Goal: Find specific page/section: Find specific page/section

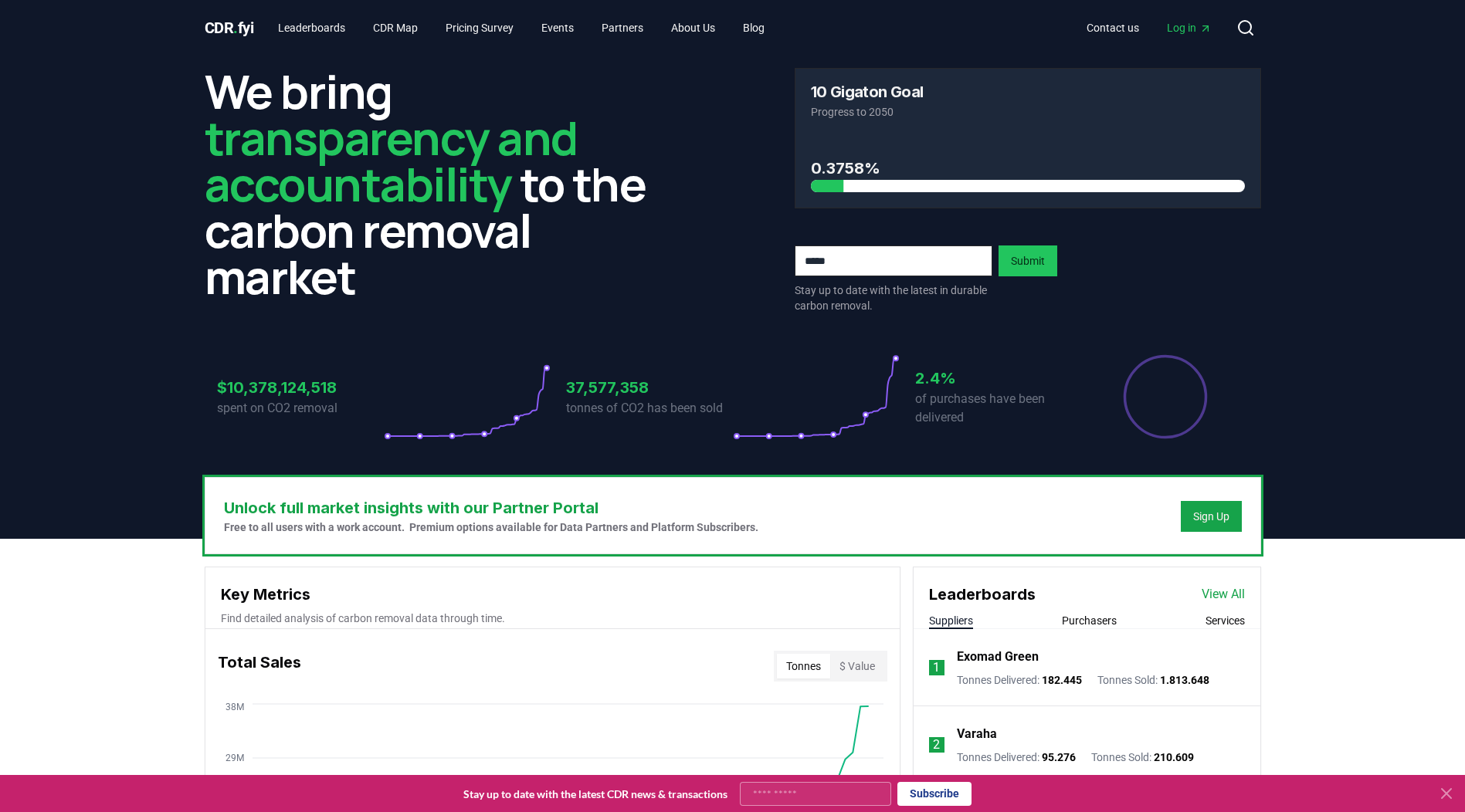
drag, startPoint x: 1450, startPoint y: 789, endPoint x: 1434, endPoint y: 783, distance: 17.1
click at [1450, 789] on icon at bounding box center [1446, 793] width 18 height 18
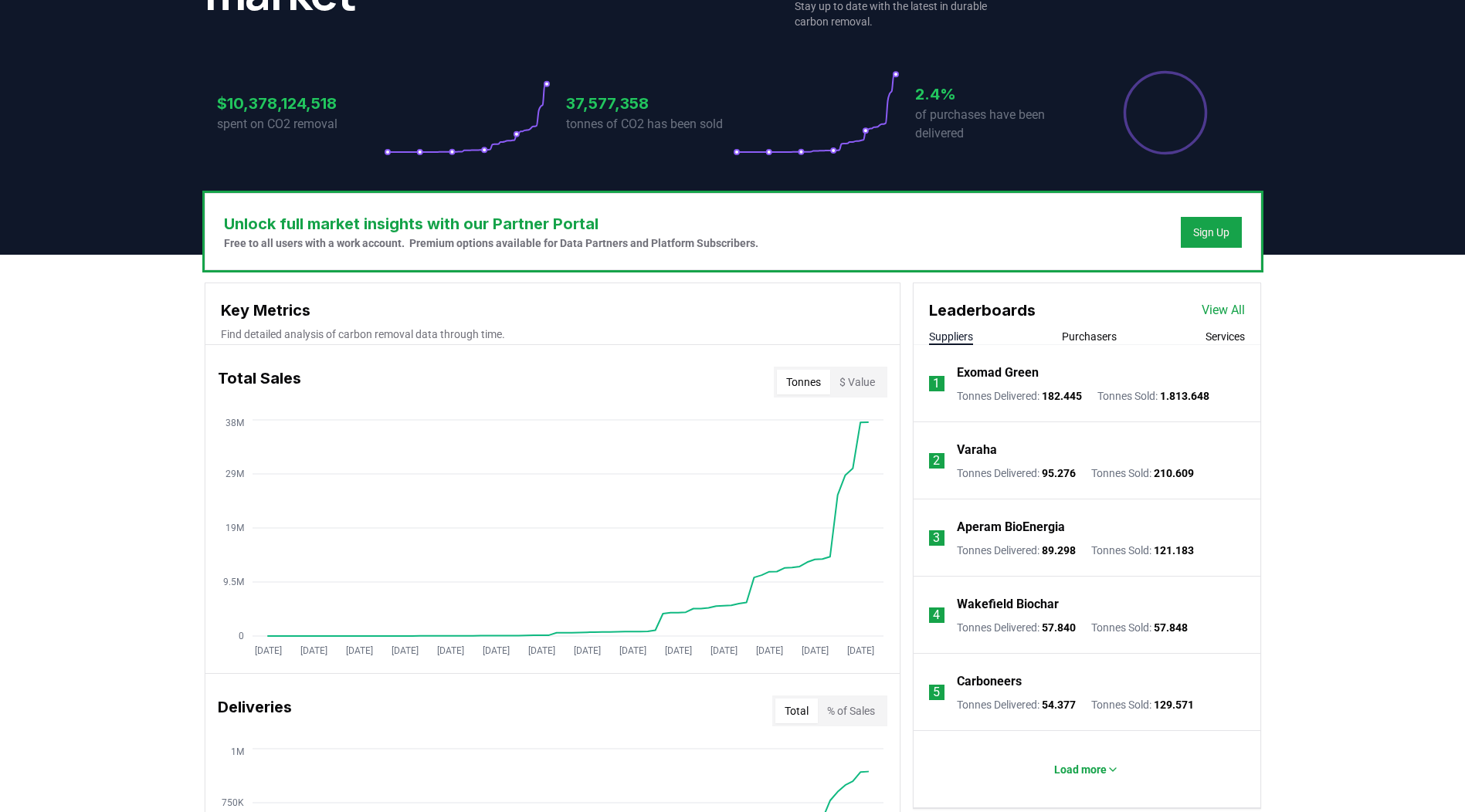
scroll to position [309, 0]
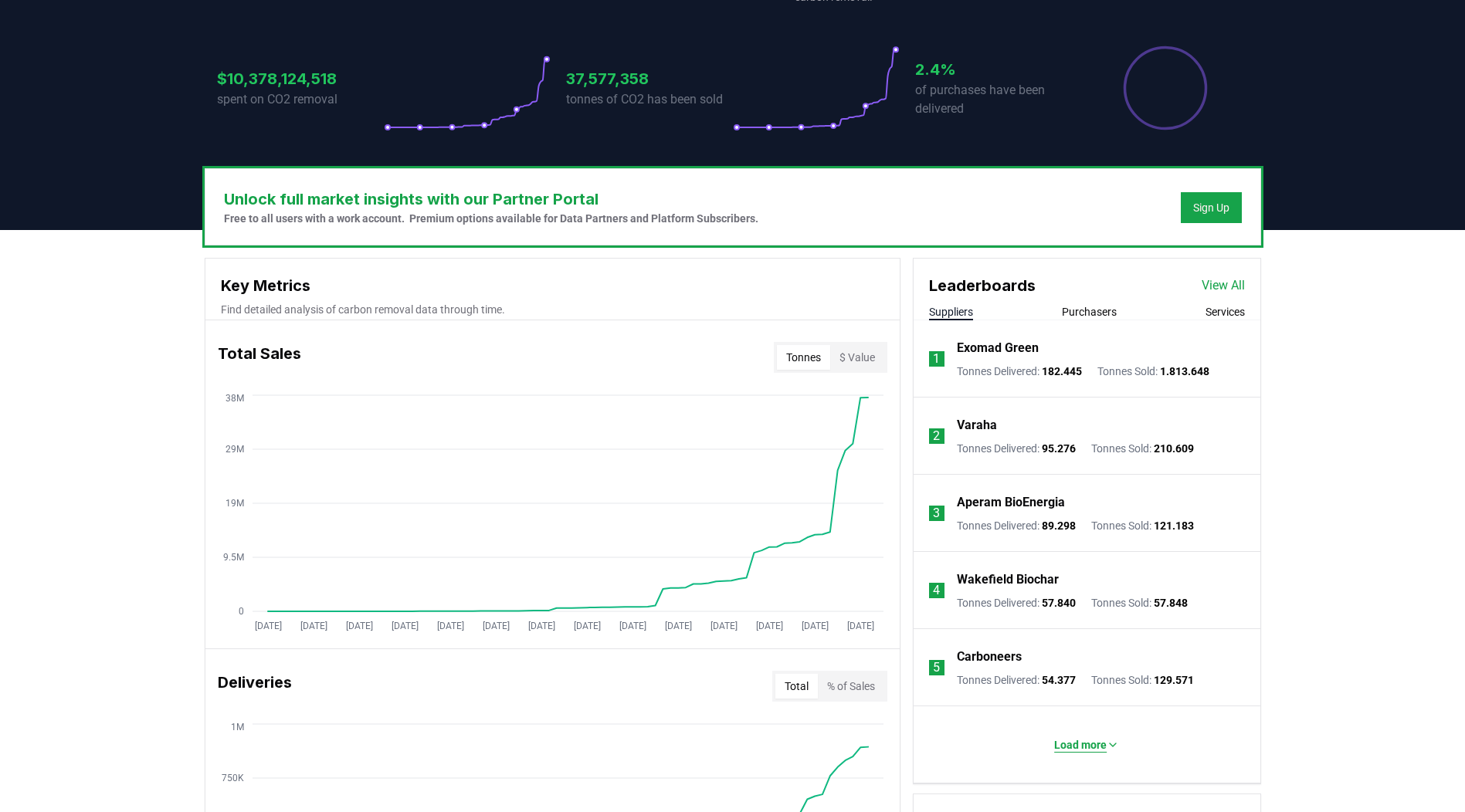
click at [1094, 748] on p "Load more" at bounding box center [1081, 744] width 53 height 15
click at [1221, 283] on link "View All" at bounding box center [1223, 285] width 43 height 18
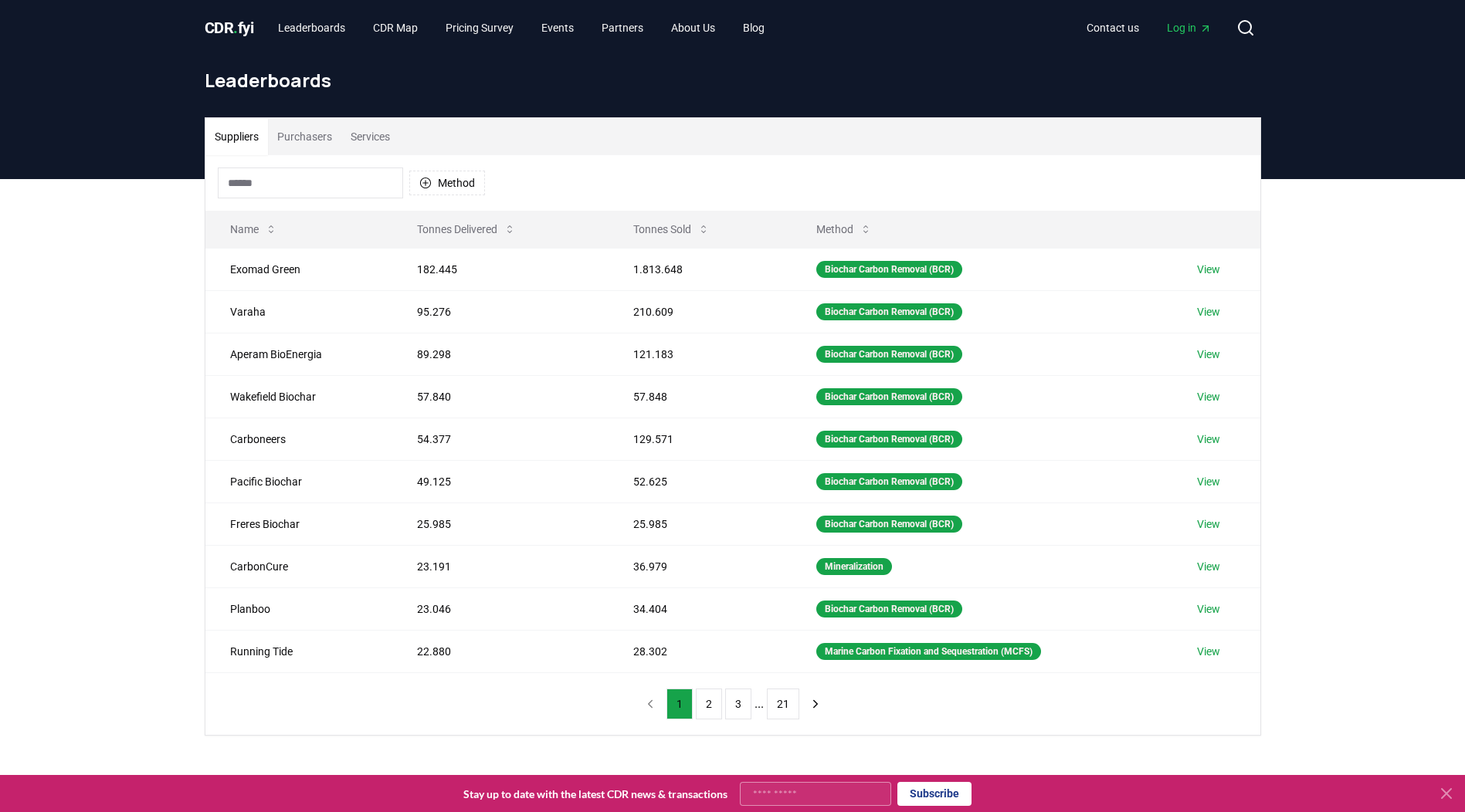
click at [258, 184] on input at bounding box center [311, 183] width 185 height 31
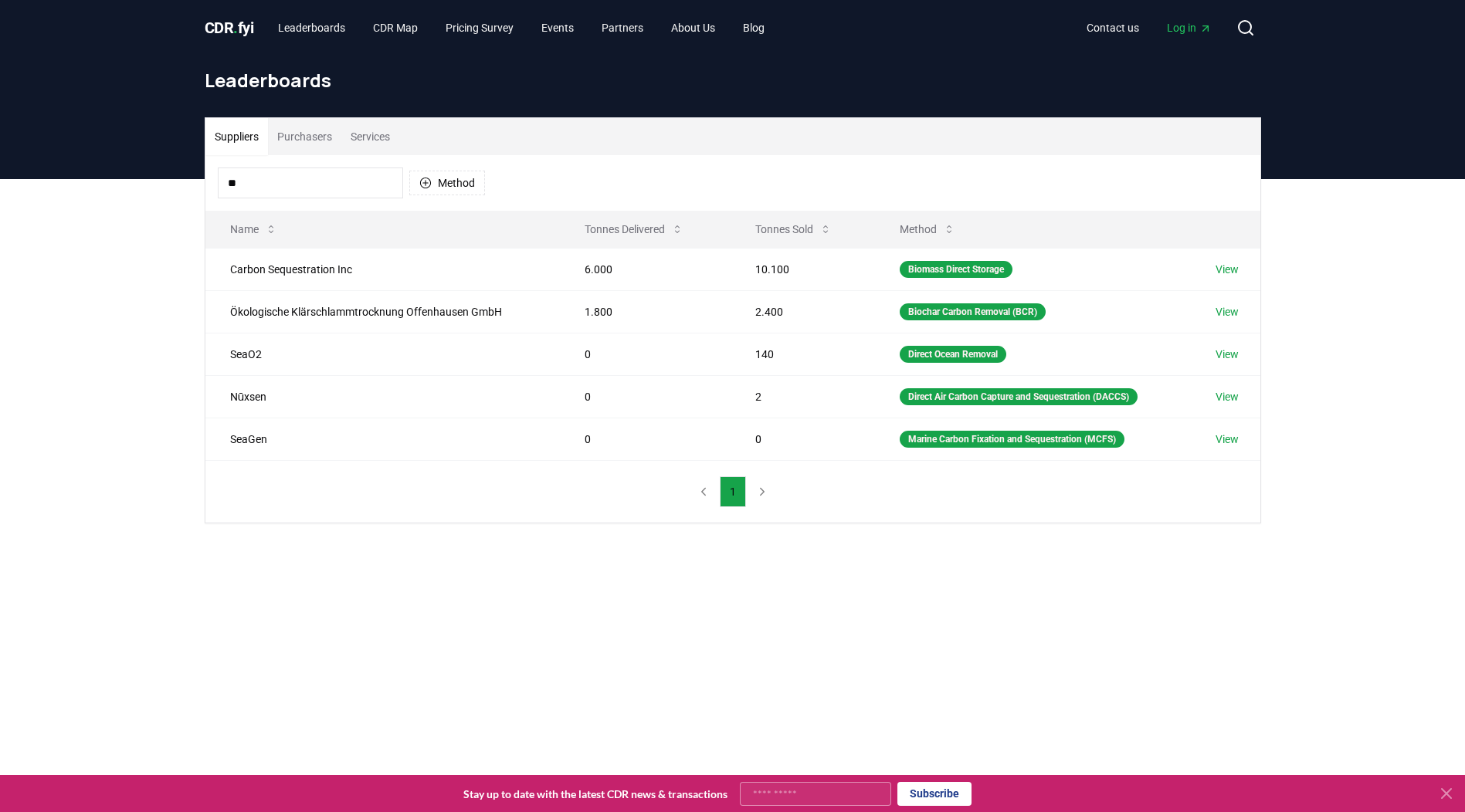
type input "*"
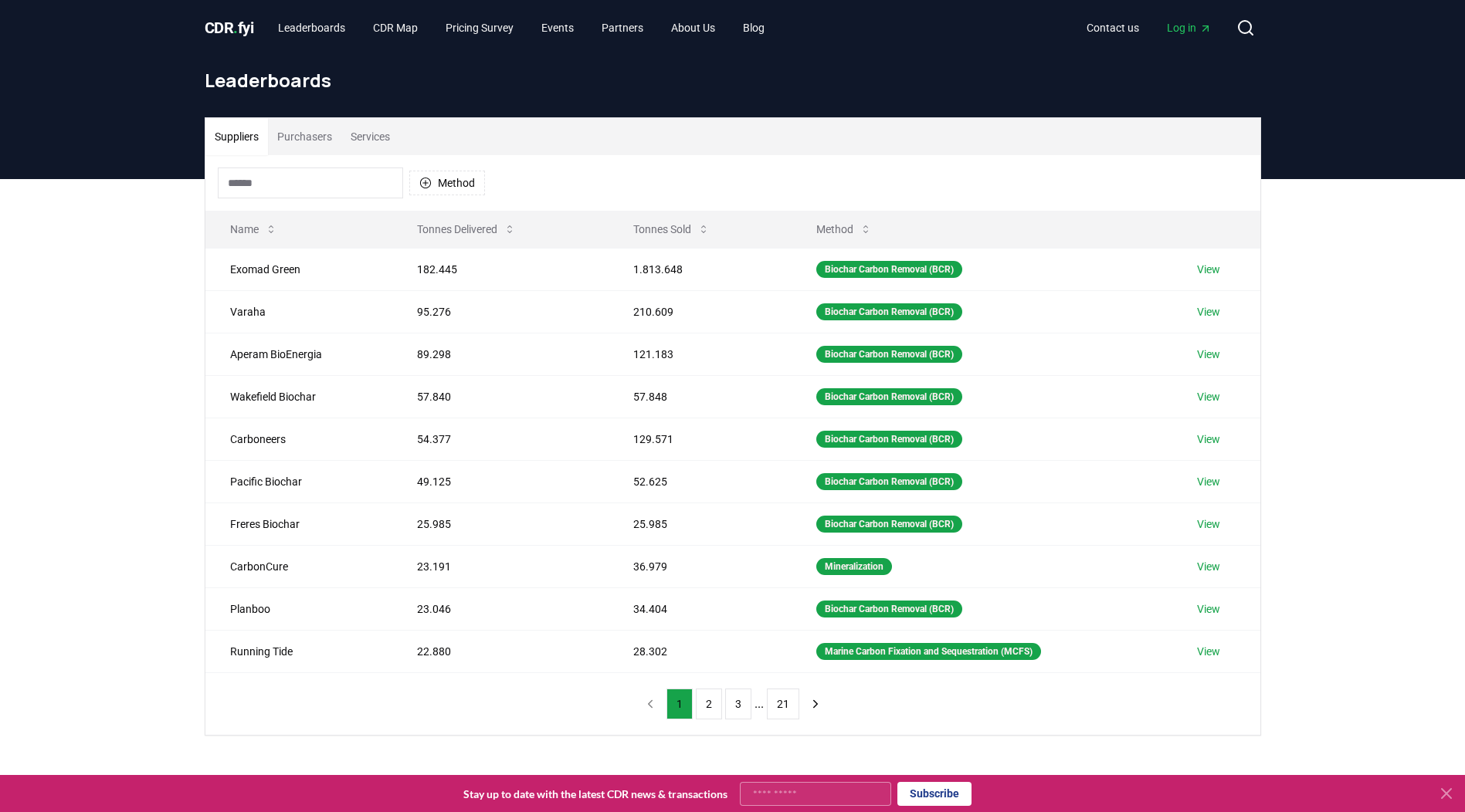
click at [258, 184] on input at bounding box center [311, 183] width 185 height 31
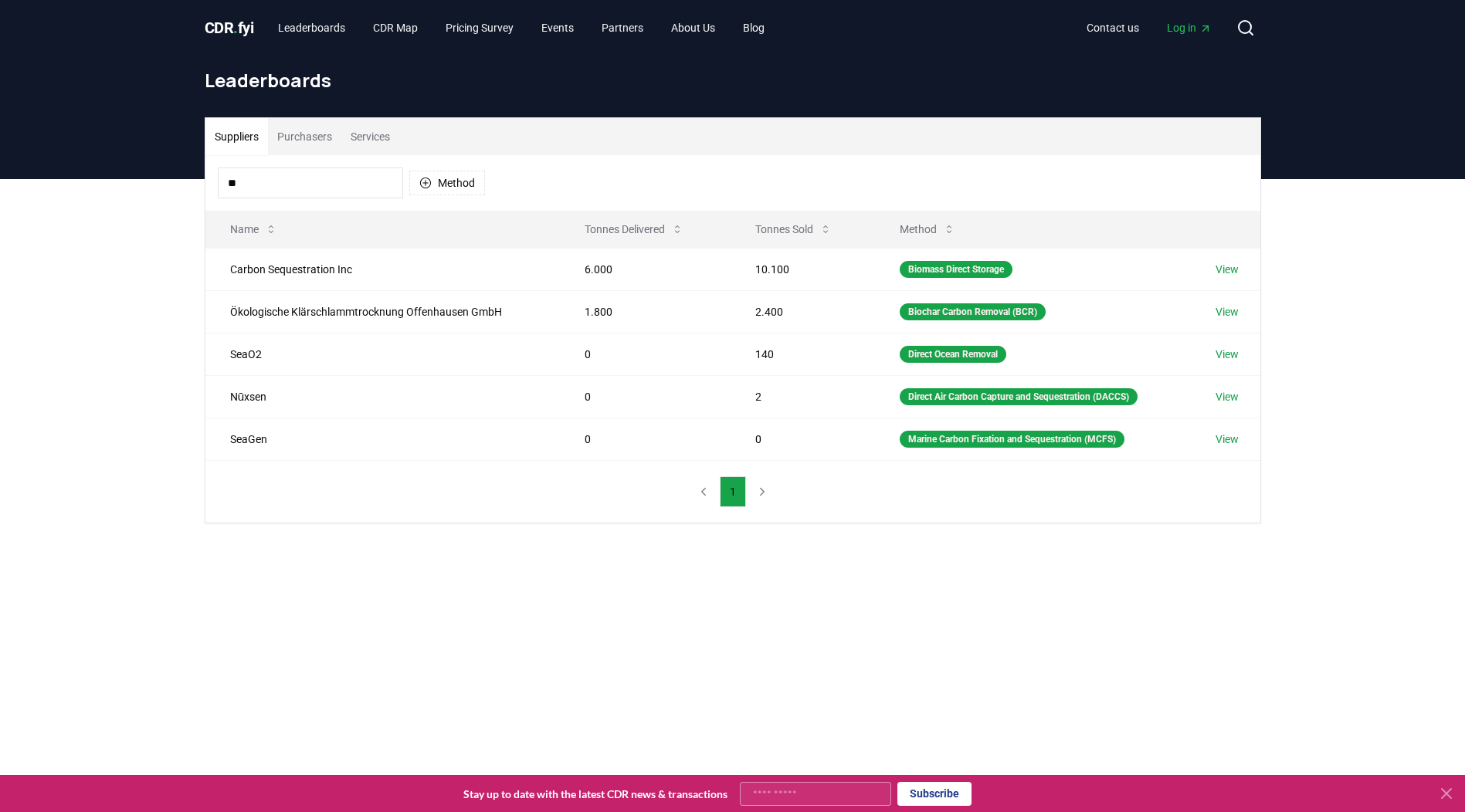
type input "*"
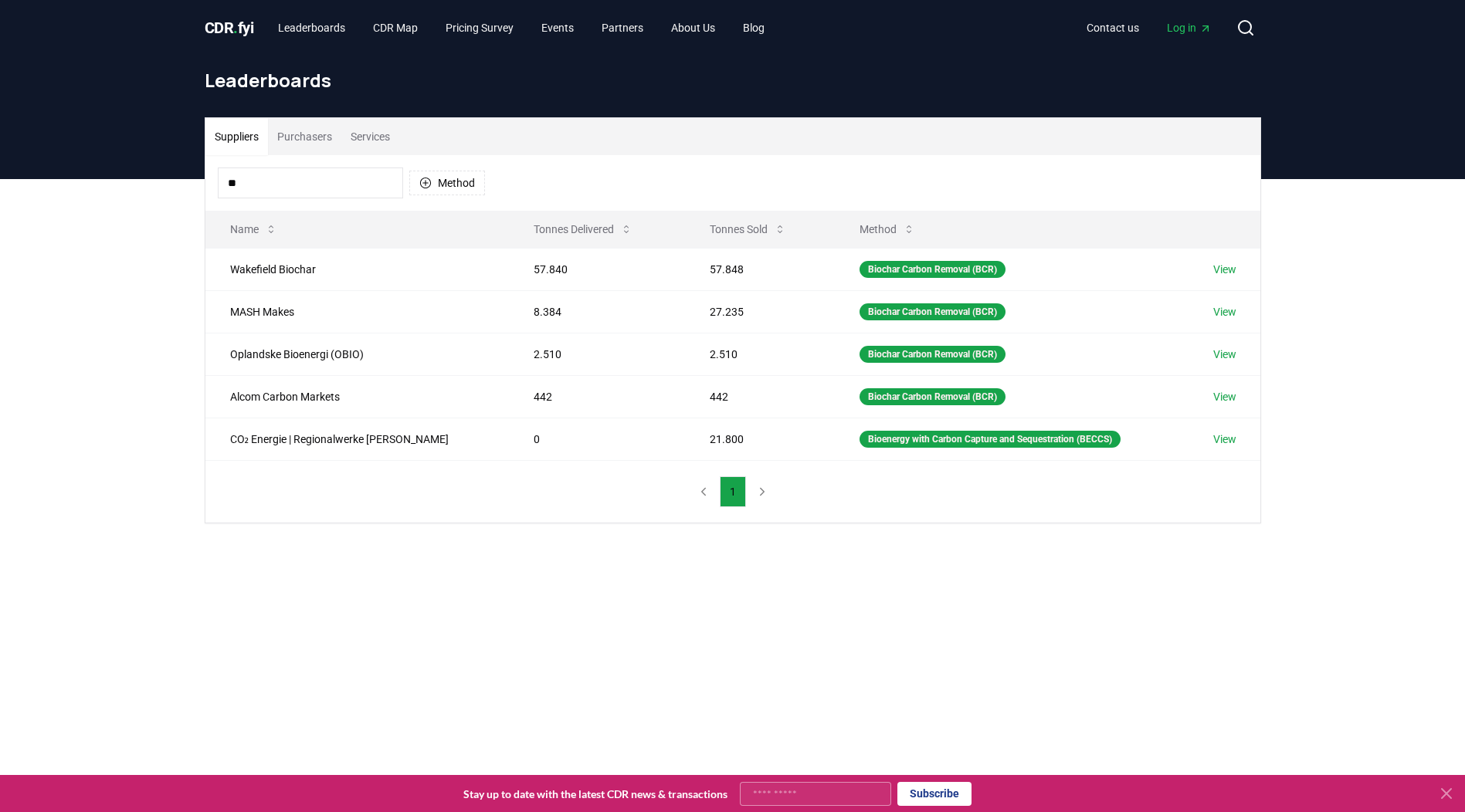
type input "*"
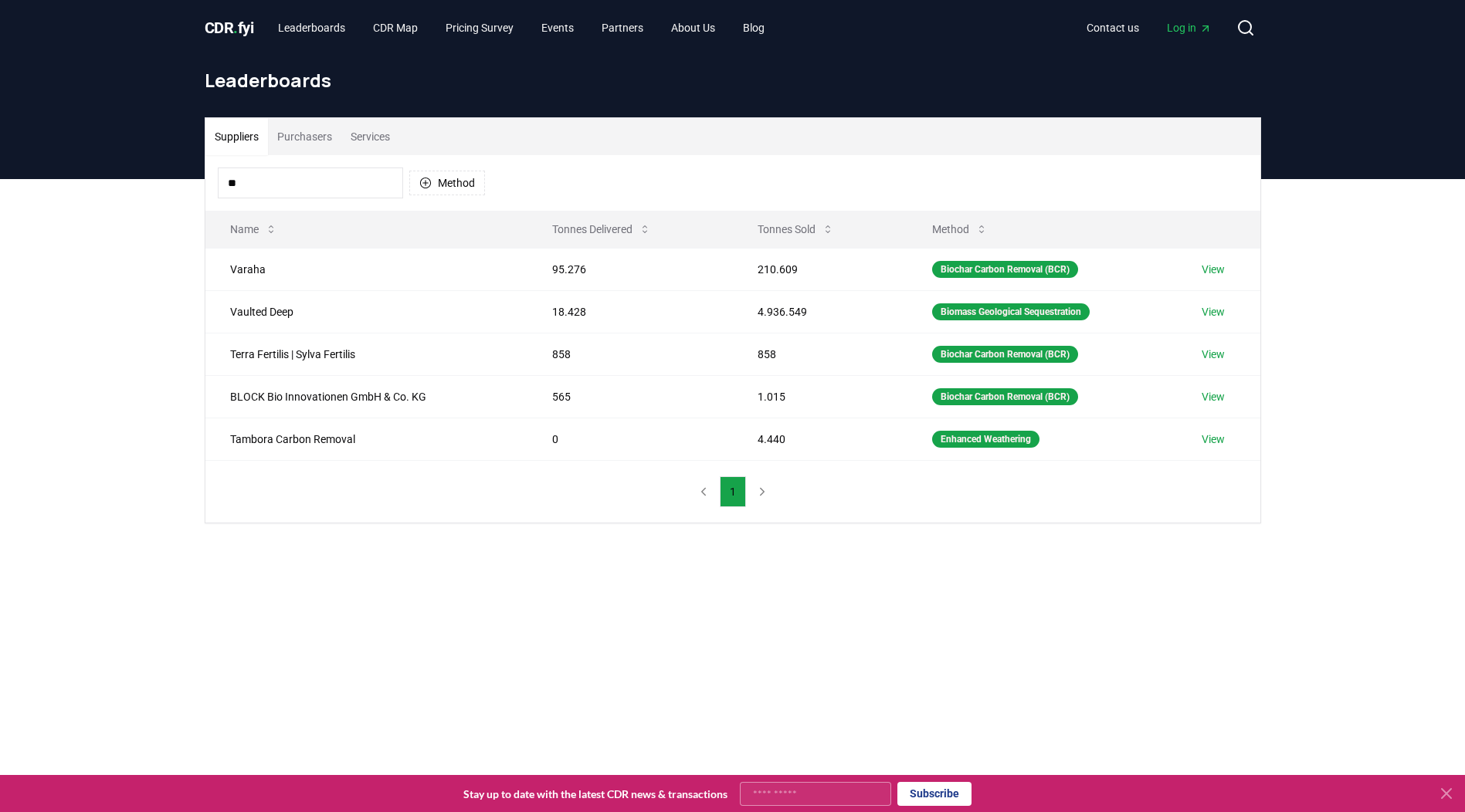
type input "*"
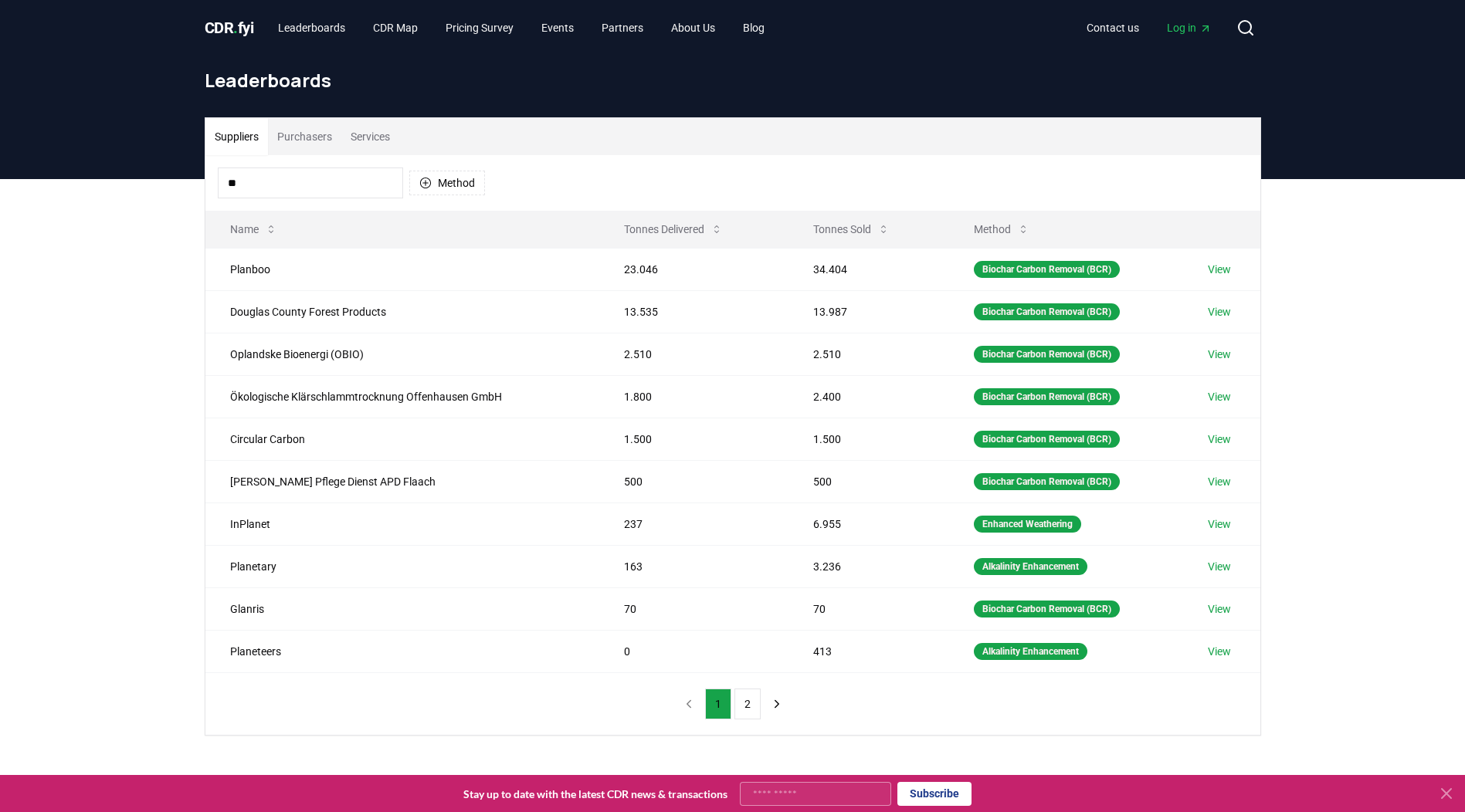
type input "*"
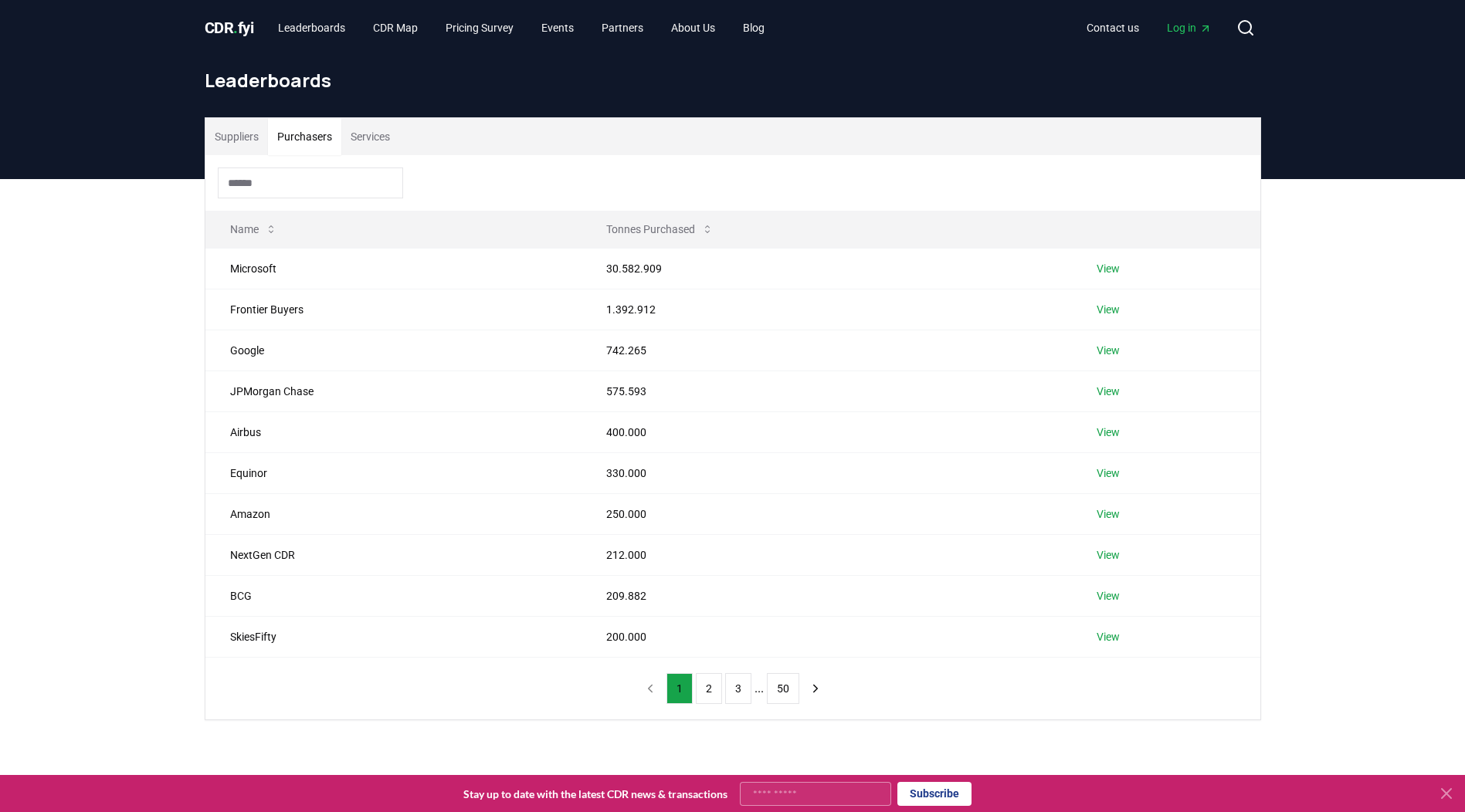
click at [315, 136] on button "Purchasers" at bounding box center [304, 137] width 73 height 37
click at [258, 194] on input at bounding box center [311, 183] width 185 height 31
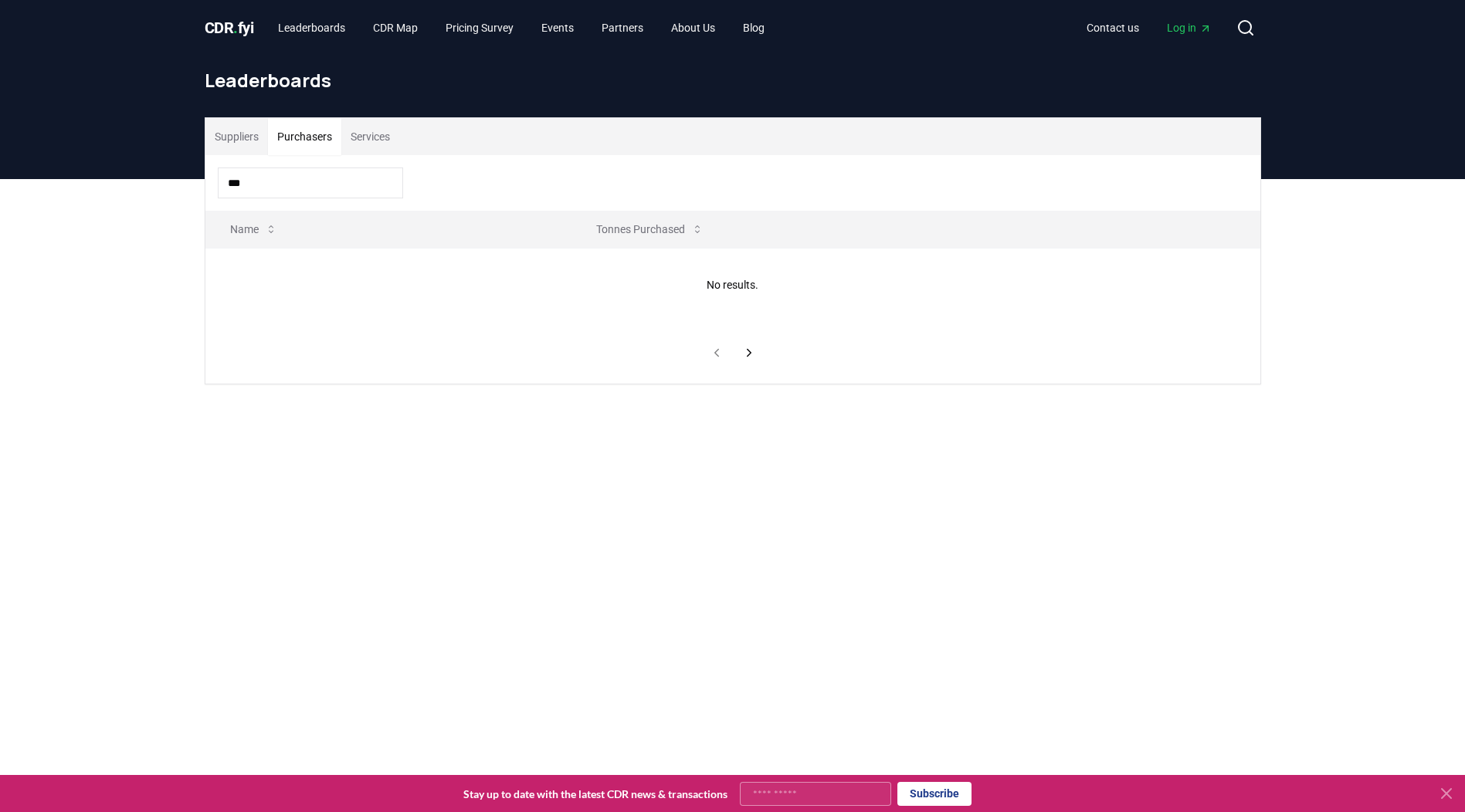
type input "**"
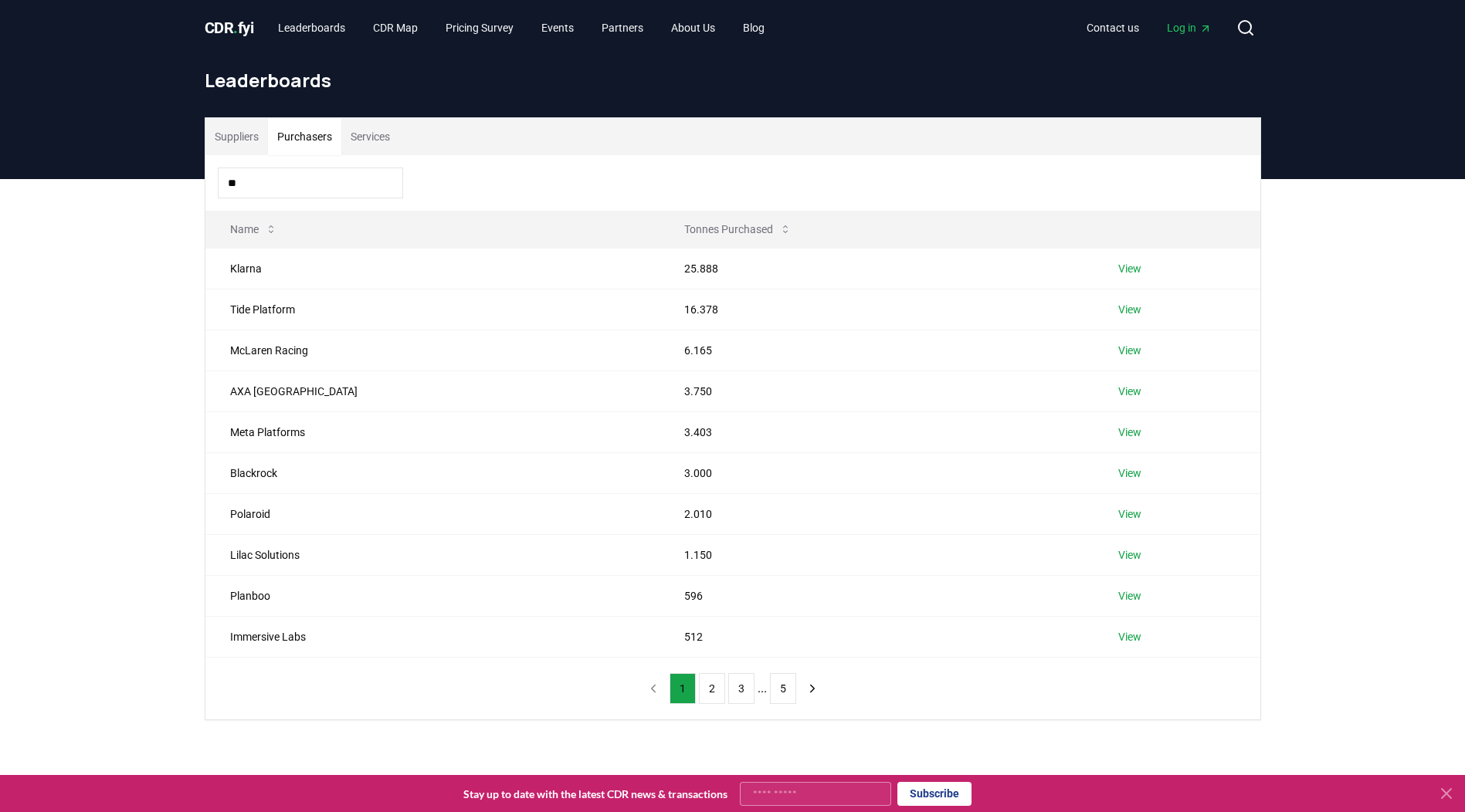
click at [367, 137] on button "Services" at bounding box center [370, 137] width 58 height 37
